Goal: Complete application form: Complete application form

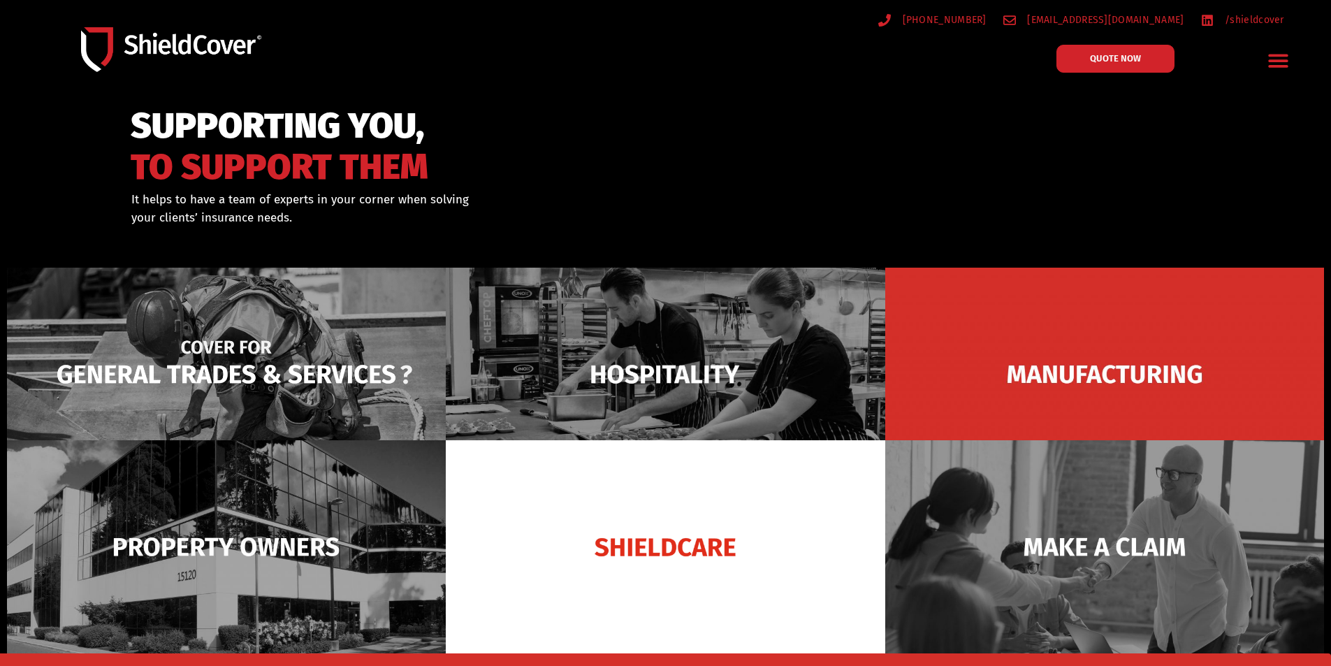
click at [255, 338] on img at bounding box center [226, 374] width 439 height 213
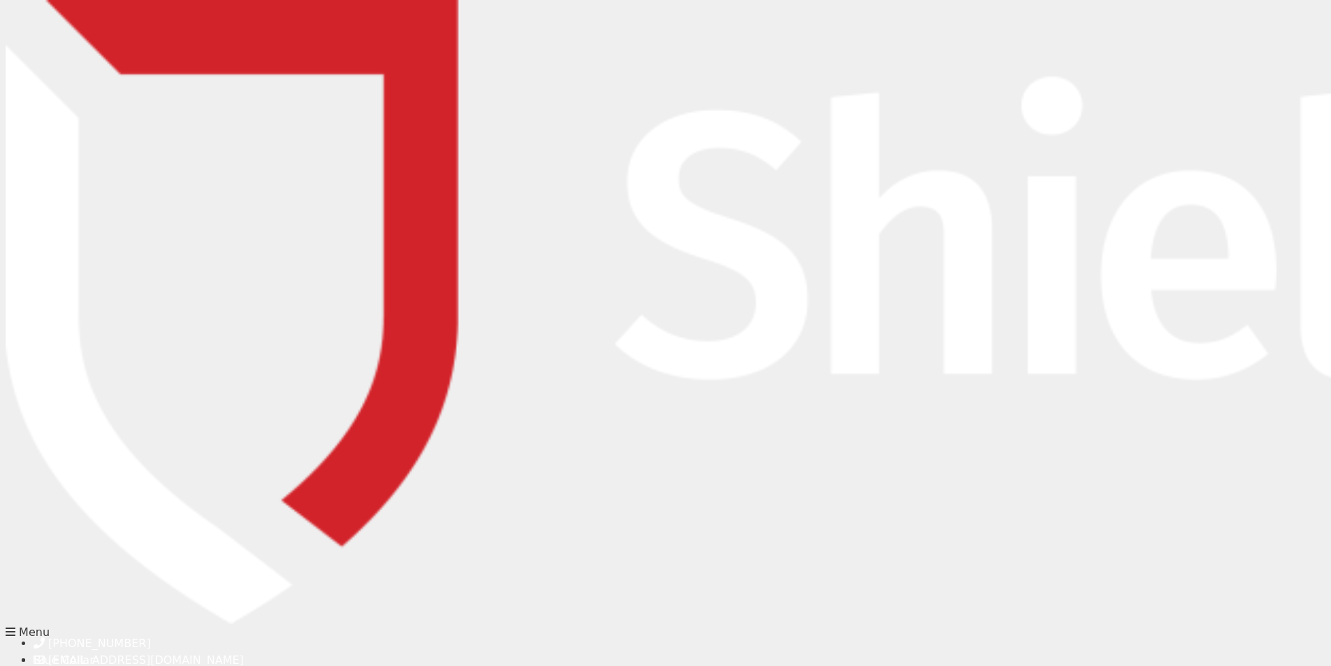
type input "Raoul"
type input "Barbon"
type input "raoul.barbon@hotmail.com"
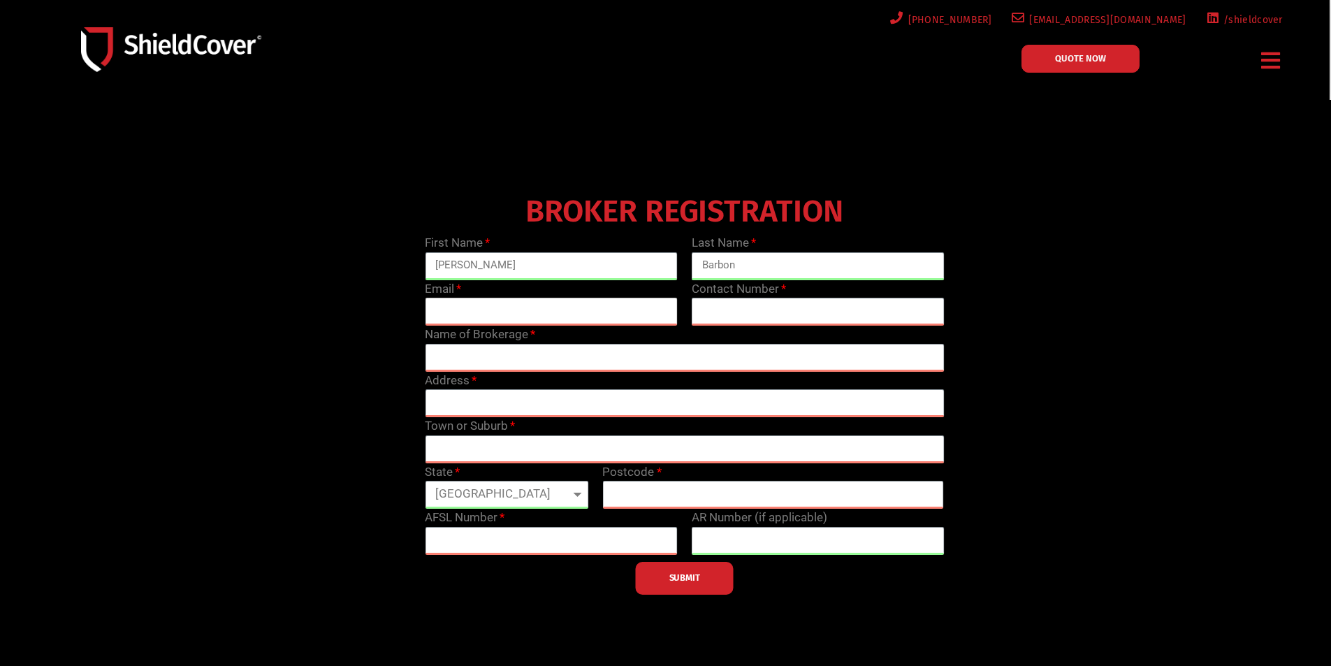
type input "0404801215"
drag, startPoint x: 521, startPoint y: 309, endPoint x: 431, endPoint y: 309, distance: 90.1
click at [431, 309] on input "raoul.barbon@hotmail.com" at bounding box center [551, 312] width 253 height 28
type input "[EMAIL_ADDRESS][DOMAIN_NAME]"
click at [446, 357] on input "text" at bounding box center [684, 358] width 519 height 28
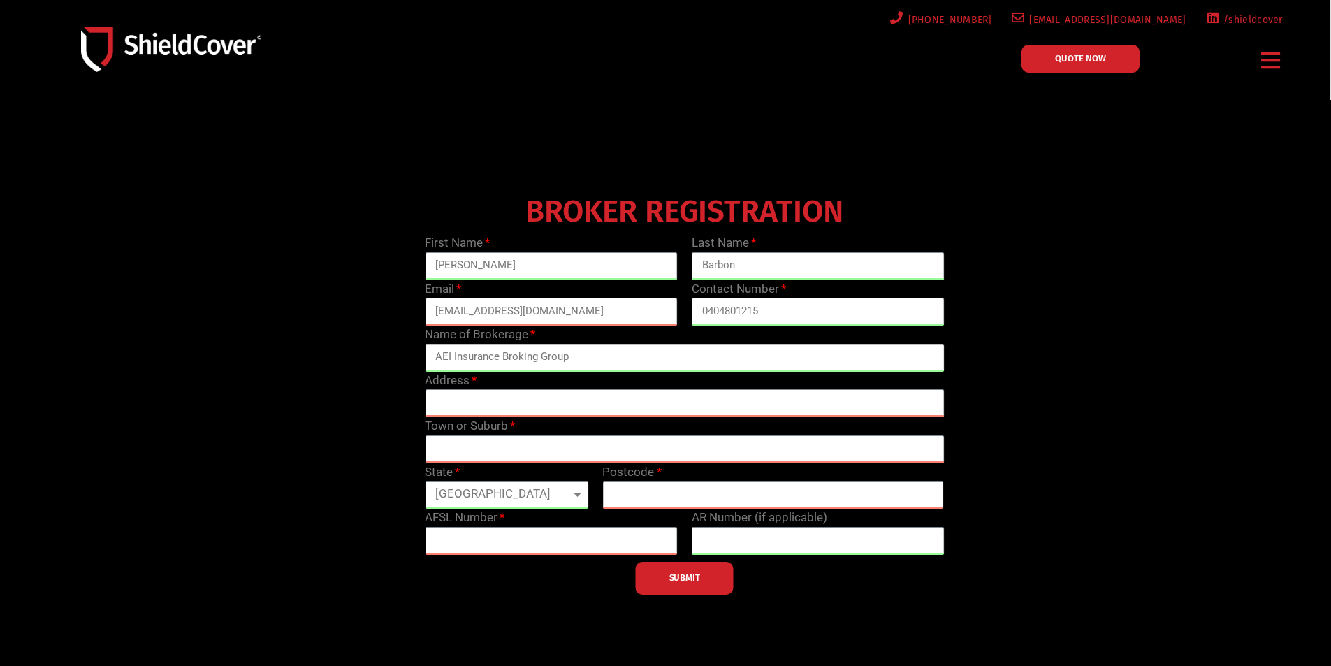
type input "AEI Insurance Broking Group"
click at [454, 407] on input "text" at bounding box center [684, 403] width 519 height 28
type input "Suite 311, 25 Solent Circuit"
type input "Baulkham Hills"
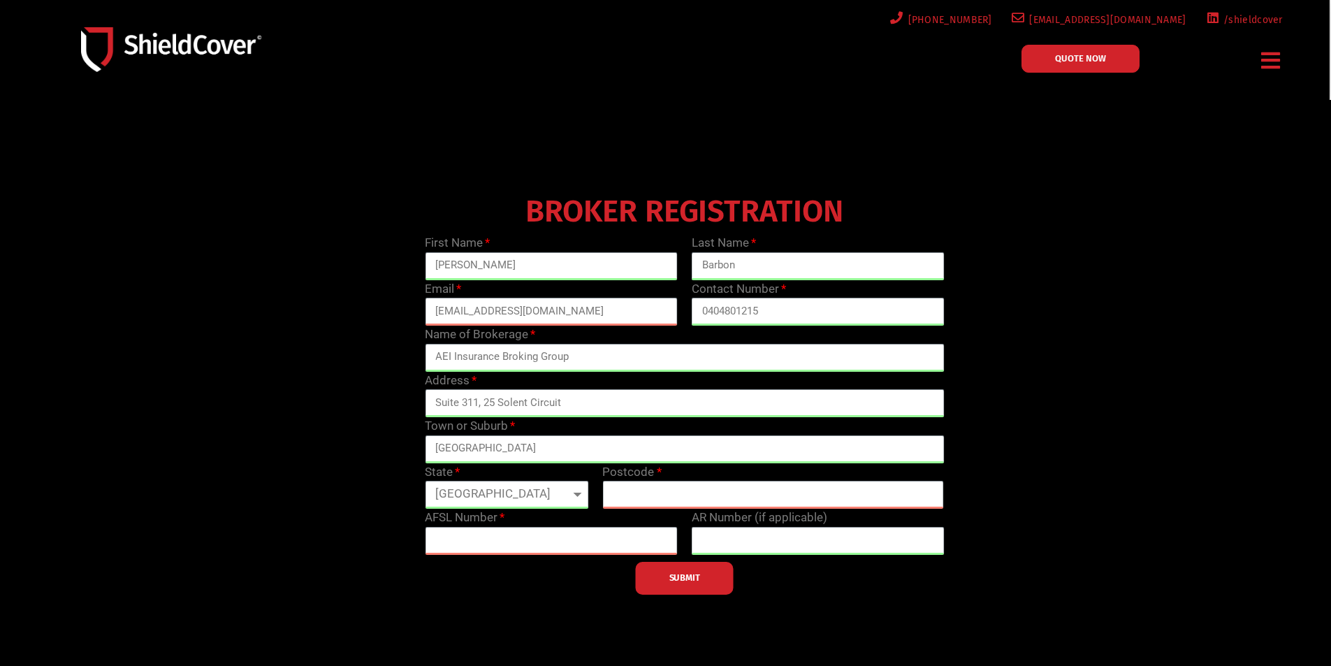
select select "NSW"
type input "2153"
click at [468, 541] on input "text" at bounding box center [551, 541] width 253 height 28
click at [432, 541] on input "text" at bounding box center [551, 541] width 253 height 28
click at [440, 537] on input "text" at bounding box center [551, 541] width 253 height 28
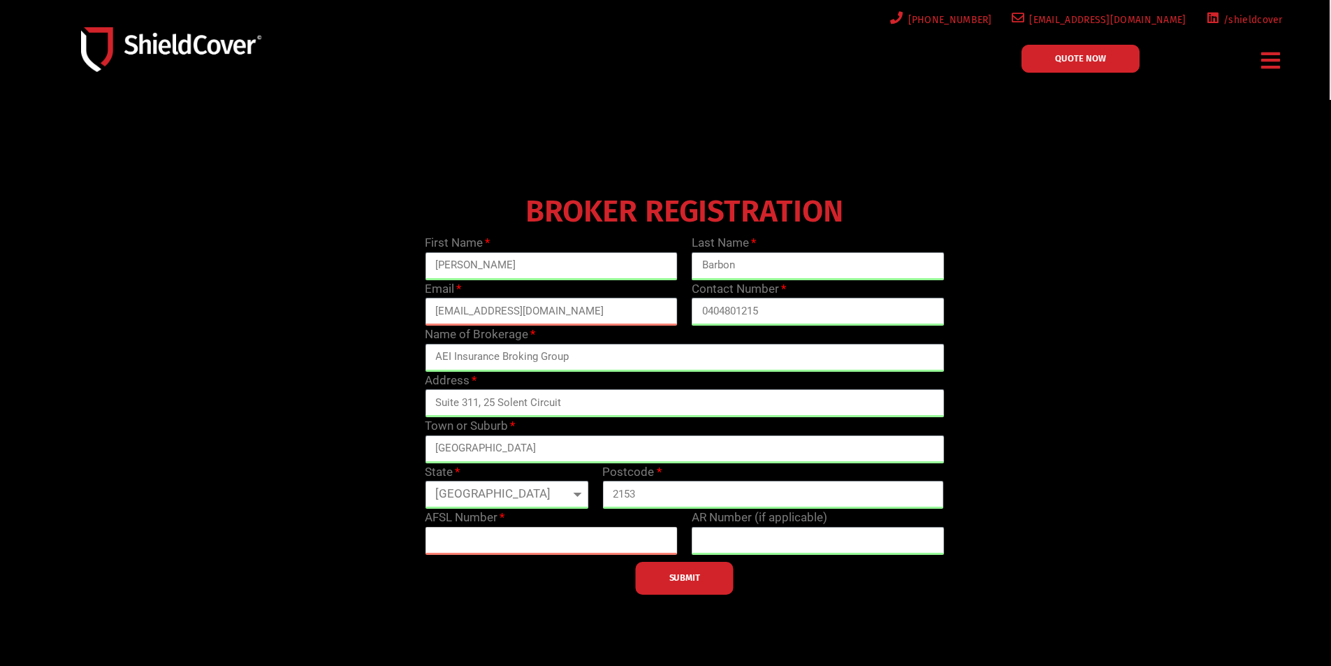
paste input "542944"
type input "542944"
click at [676, 577] on span "SUBMIT" at bounding box center [684, 577] width 31 height 3
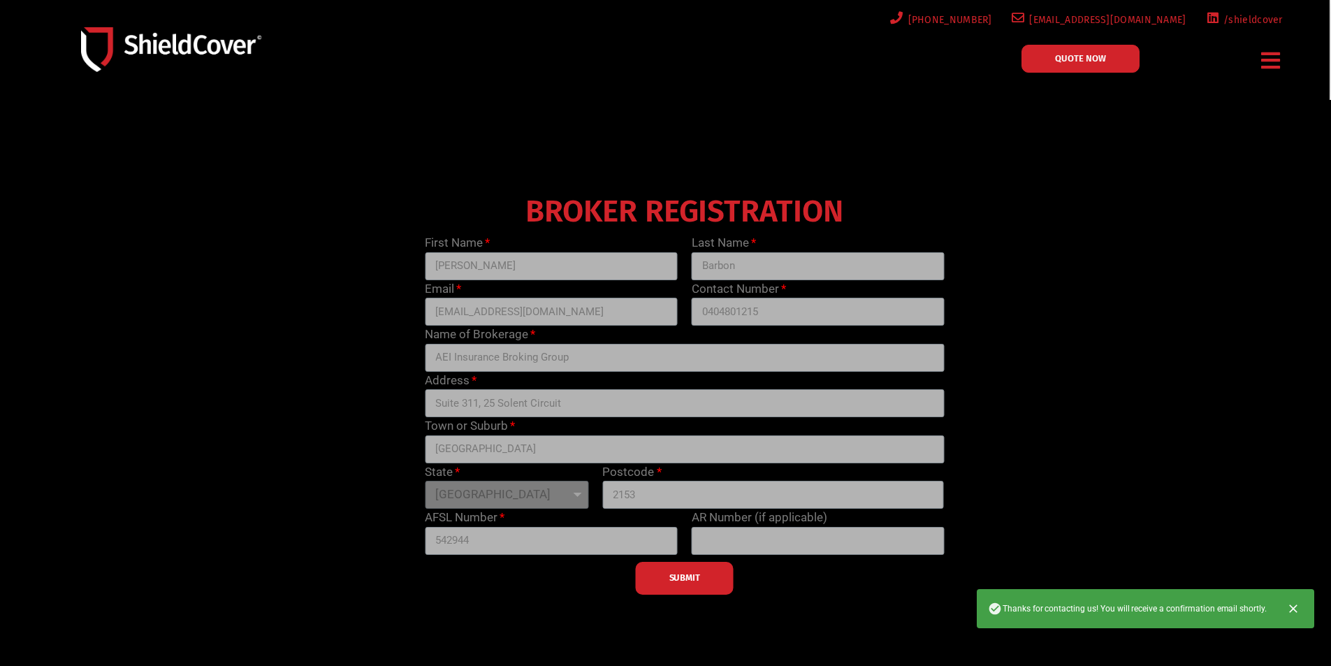
click at [1115, 553] on div "BROKER REGISTRATION First Name Raoul Last Name Barbon Email raoulb@aei.com.au C…" at bounding box center [685, 391] width 1066 height 405
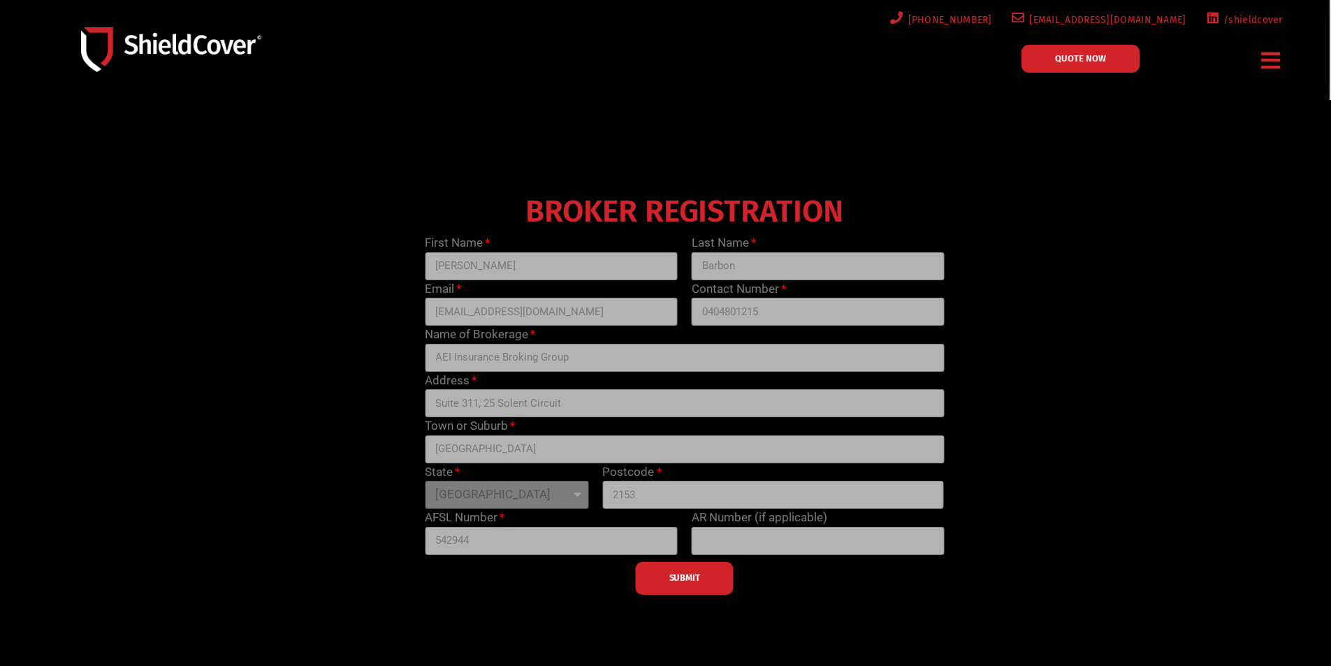
click at [1101, 611] on div at bounding box center [665, 401] width 1331 height 602
click at [664, 590] on div "SUBMIT" at bounding box center [684, 575] width 533 height 40
drag, startPoint x: 665, startPoint y: 587, endPoint x: 678, endPoint y: 560, distance: 29.4
click at [665, 586] on div "SUBMIT" at bounding box center [684, 575] width 533 height 40
click at [1049, 59] on link "QUOTE NOW" at bounding box center [1080, 59] width 118 height 28
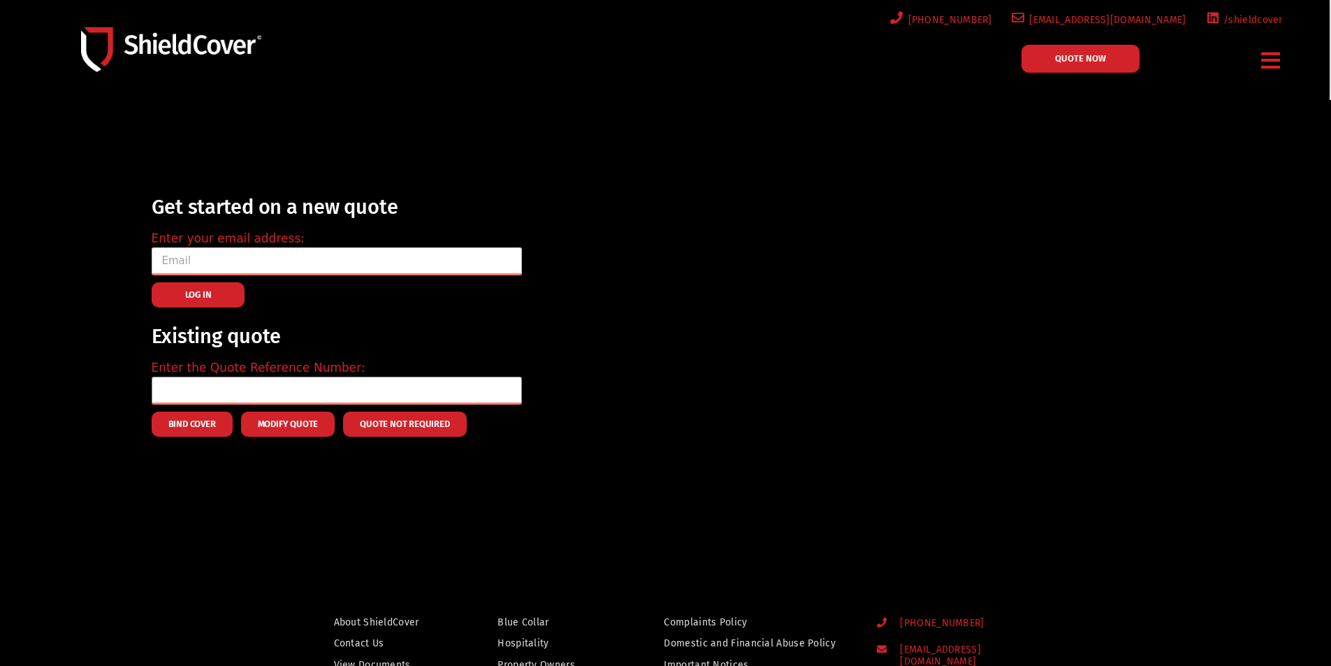
click at [175, 262] on input "email" at bounding box center [337, 261] width 370 height 28
type input "[EMAIL_ADDRESS][DOMAIN_NAME]"
click at [186, 293] on span "LOG IN" at bounding box center [198, 294] width 27 height 3
